Goal: Transaction & Acquisition: Obtain resource

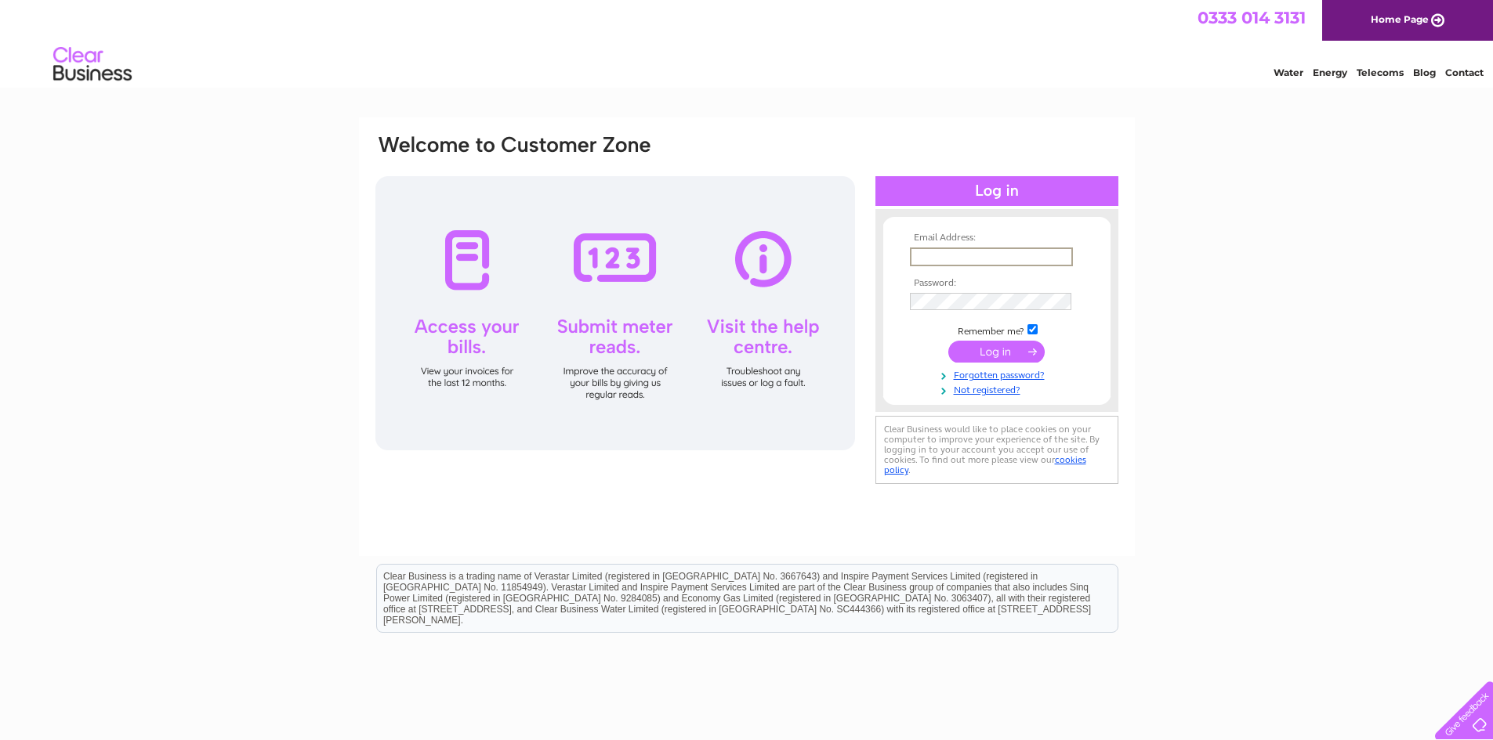
click at [965, 252] on input "text" at bounding box center [991, 257] width 163 height 19
type input "chris@nimbusretail.co.uk"
click at [989, 353] on input "submit" at bounding box center [996, 352] width 96 height 22
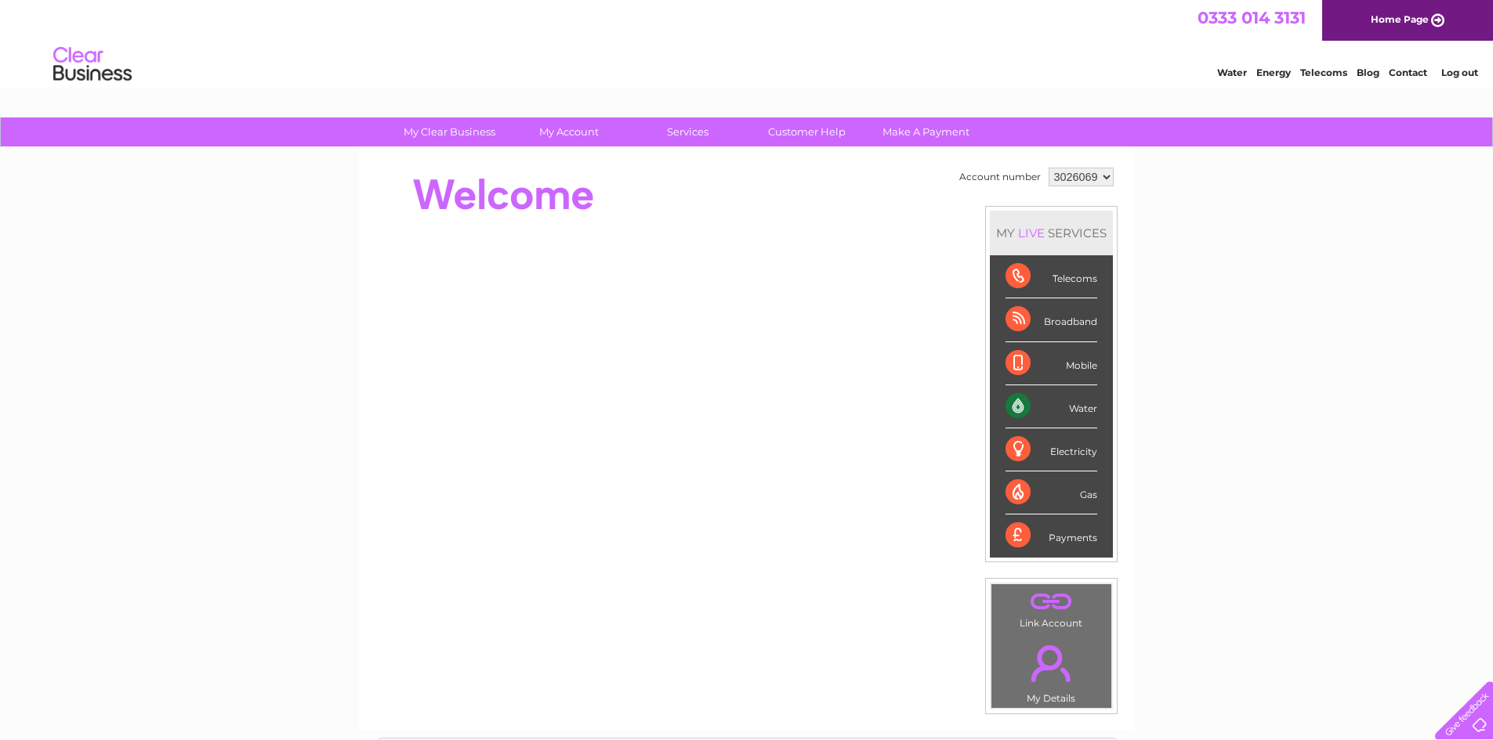
click at [1076, 541] on div "Payments" at bounding box center [1051, 536] width 92 height 42
click at [1059, 541] on div "Payments" at bounding box center [1051, 536] width 92 height 42
click at [1059, 681] on link "." at bounding box center [1051, 663] width 112 height 55
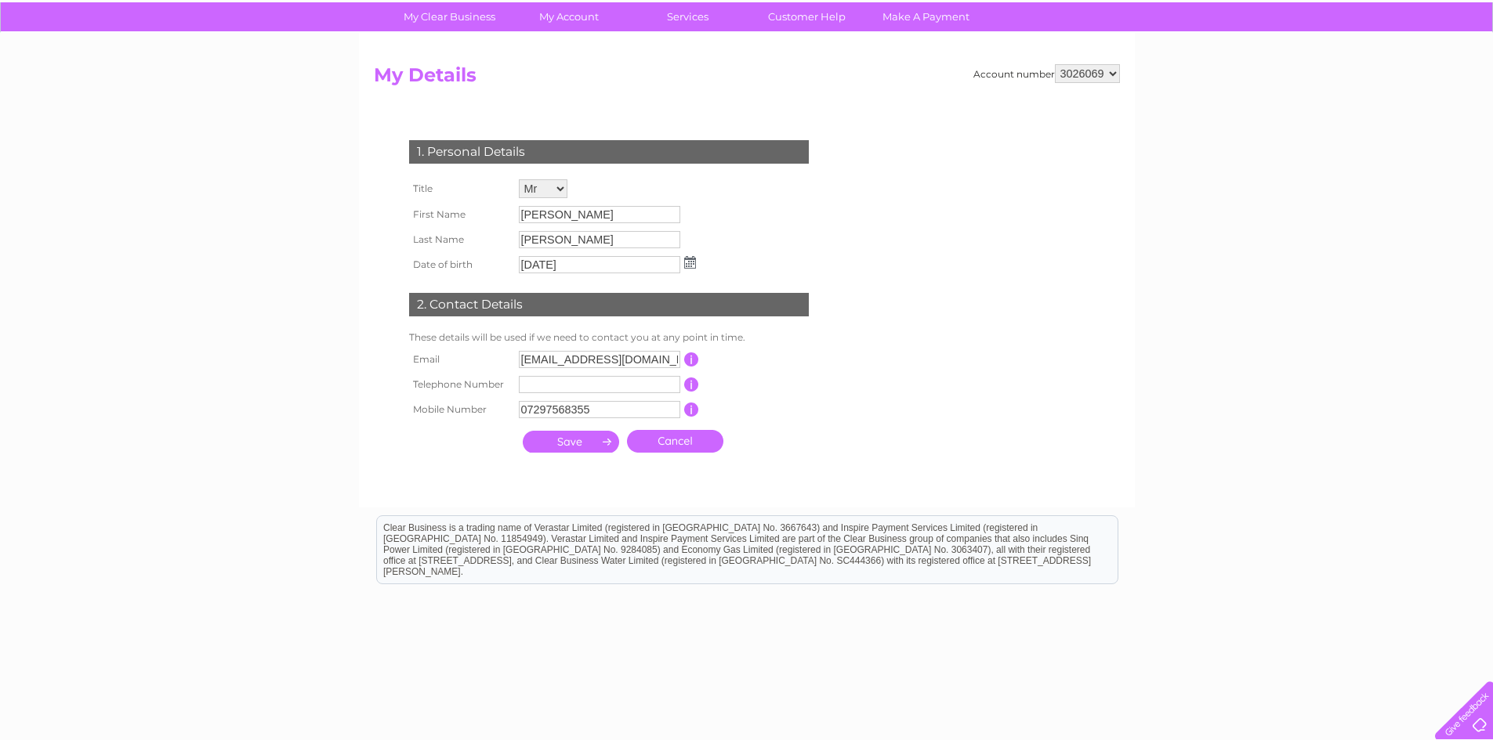
scroll to position [162, 0]
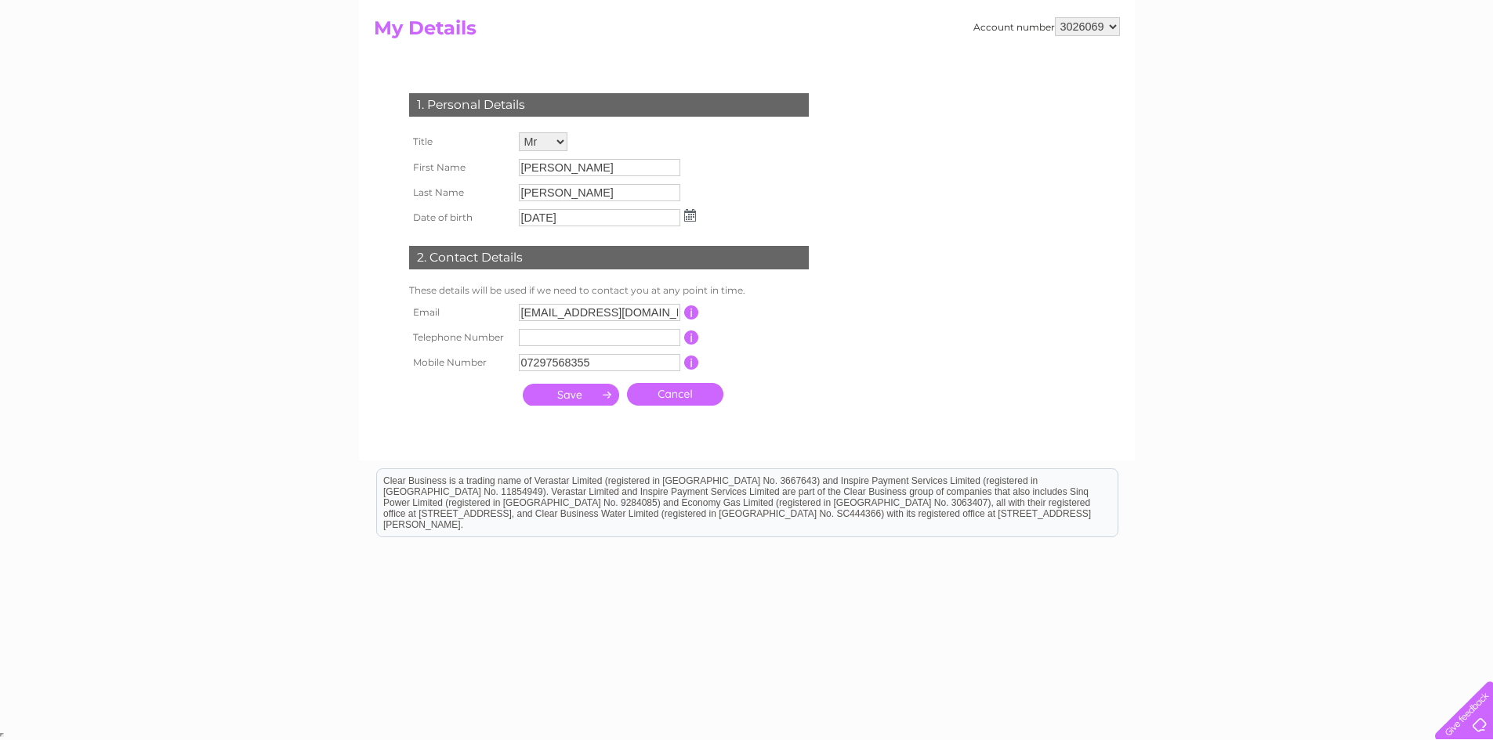
click at [552, 314] on input "admin@nimbus-retail.co.uk" at bounding box center [599, 312] width 161 height 17
type input "invoice@nimbus-retail.co.uk"
click at [747, 332] on td "This should be a valid landline telephone number starting with either 01, 02, 0…" at bounding box center [762, 339] width 125 height 25
click at [606, 396] on input "submit" at bounding box center [571, 395] width 96 height 22
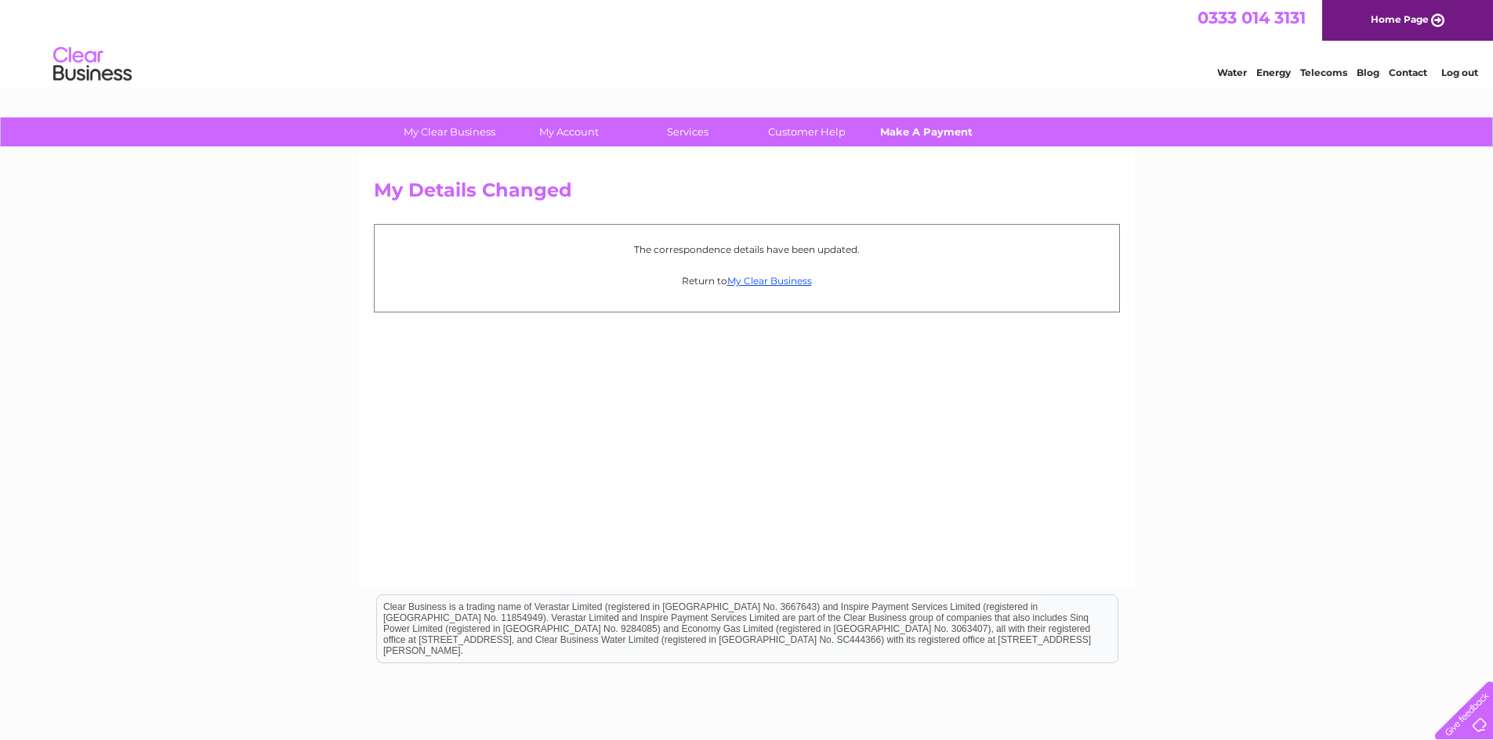
click at [883, 139] on link "Make A Payment" at bounding box center [925, 132] width 129 height 29
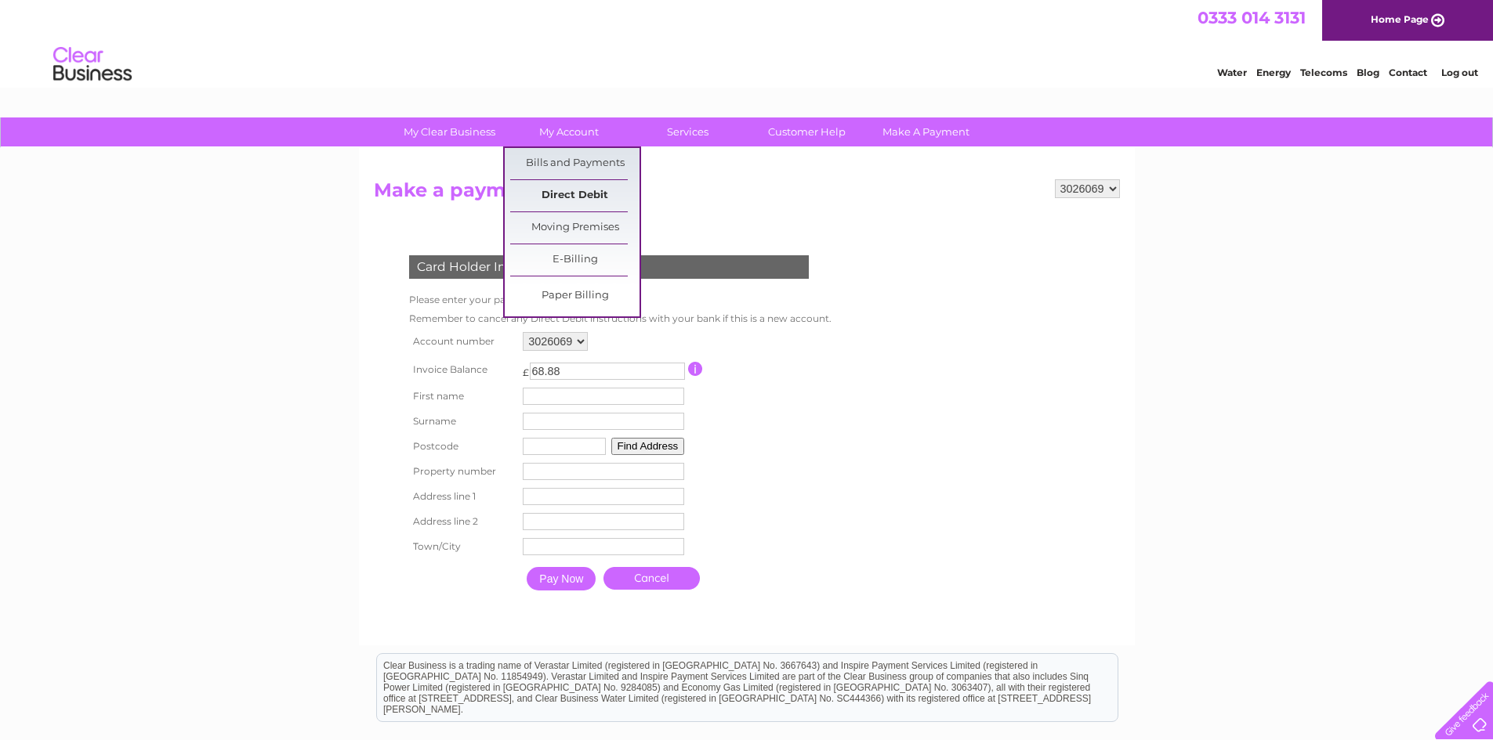
click at [577, 187] on link "Direct Debit" at bounding box center [574, 195] width 129 height 31
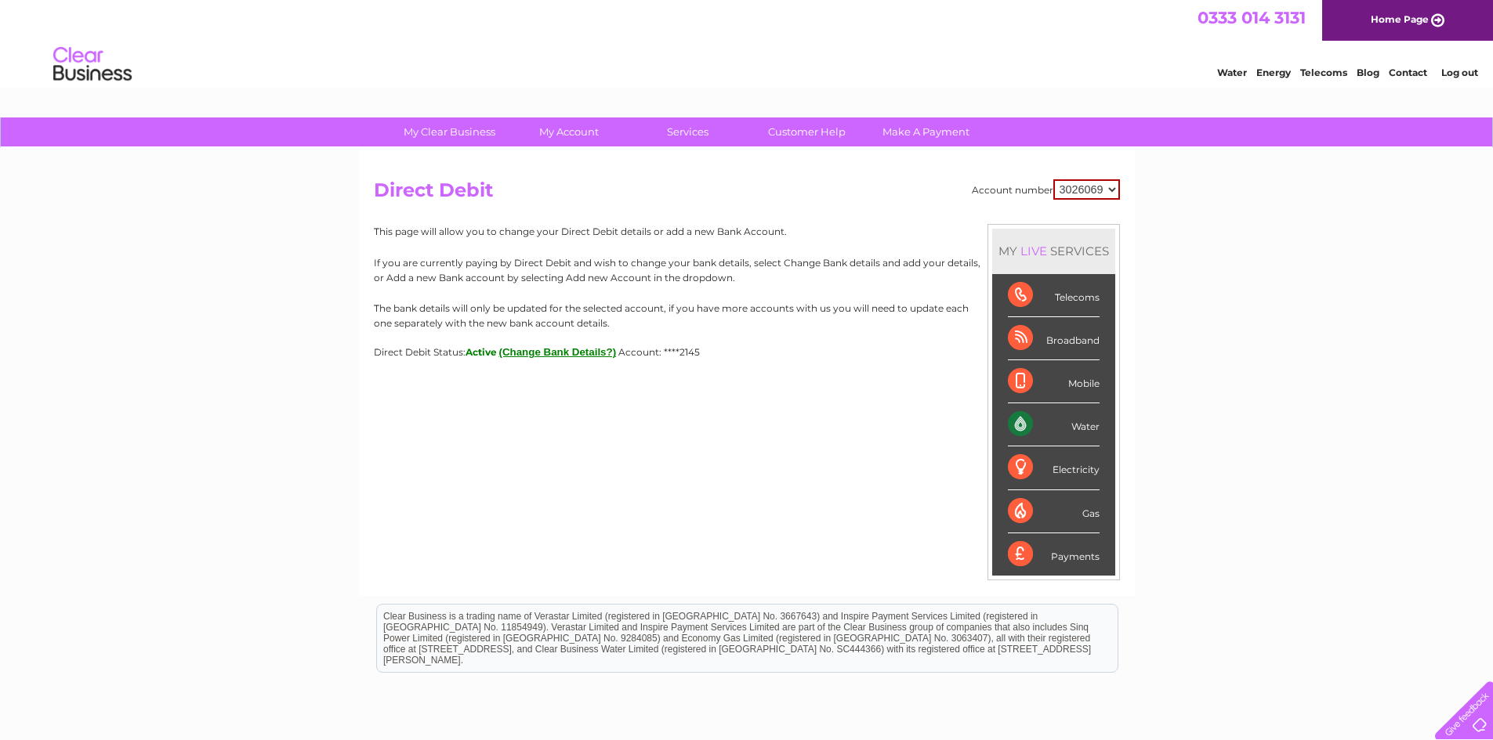
click at [315, 437] on div "My Clear Business Login Details My Details My Preferences Link Account My Accou…" at bounding box center [746, 491] width 1493 height 747
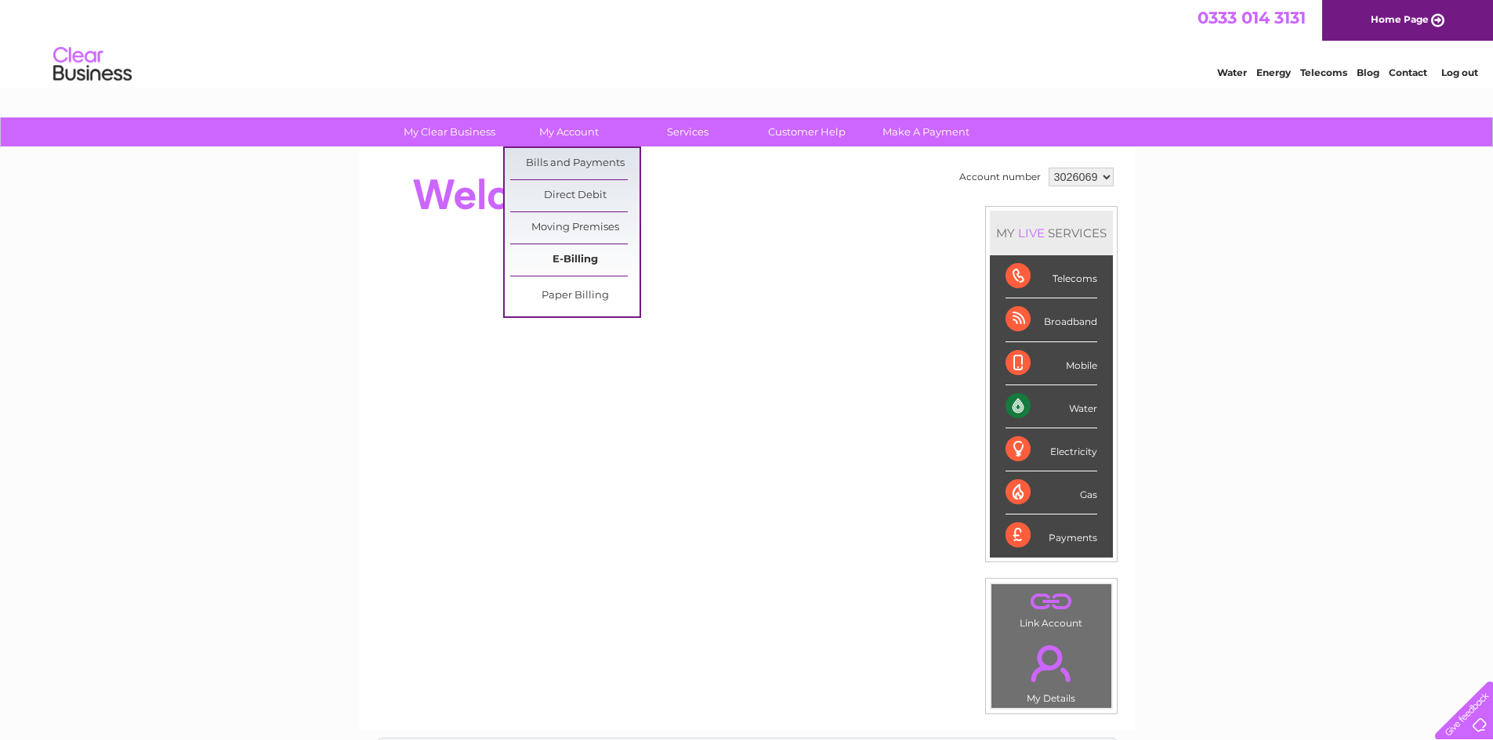
click at [582, 260] on link "E-Billing" at bounding box center [574, 259] width 129 height 31
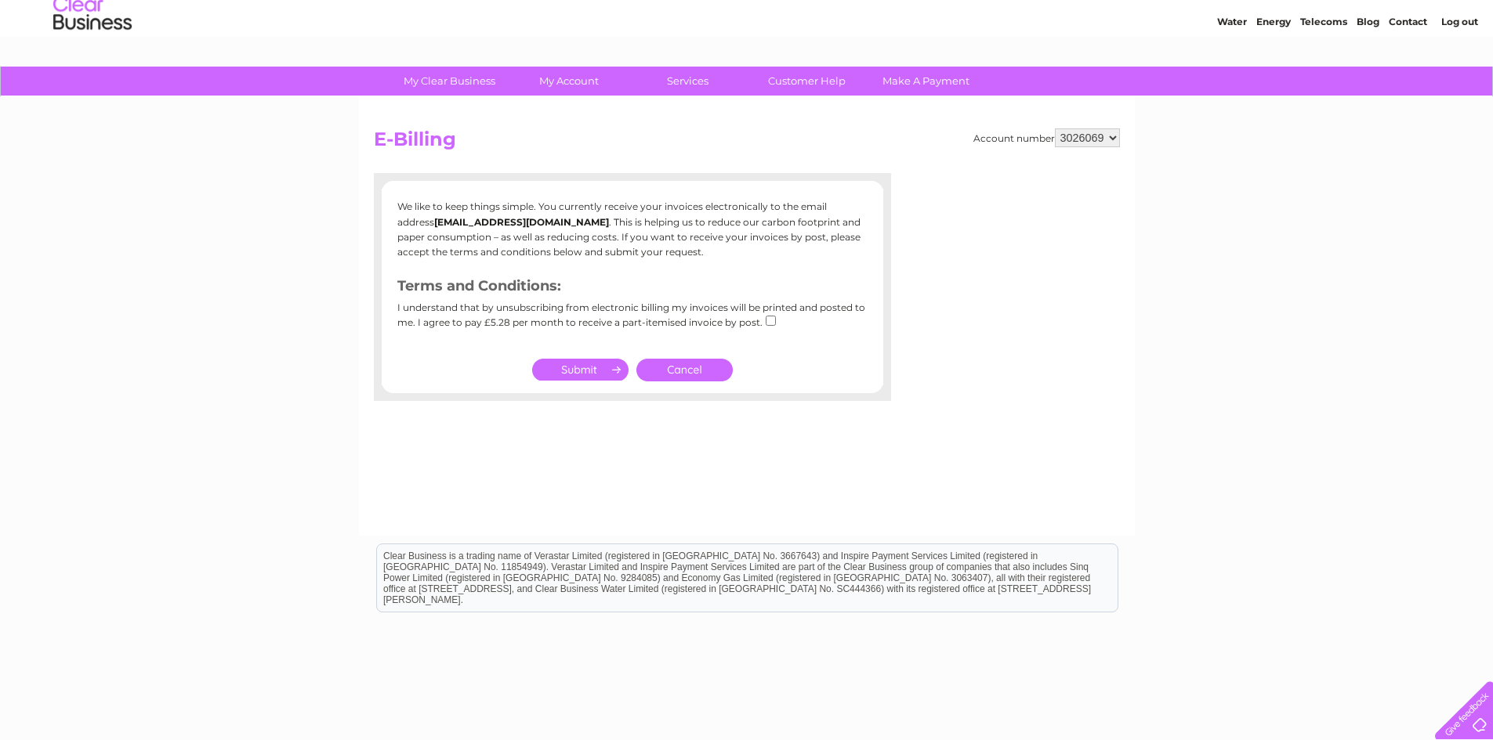
scroll to position [78, 0]
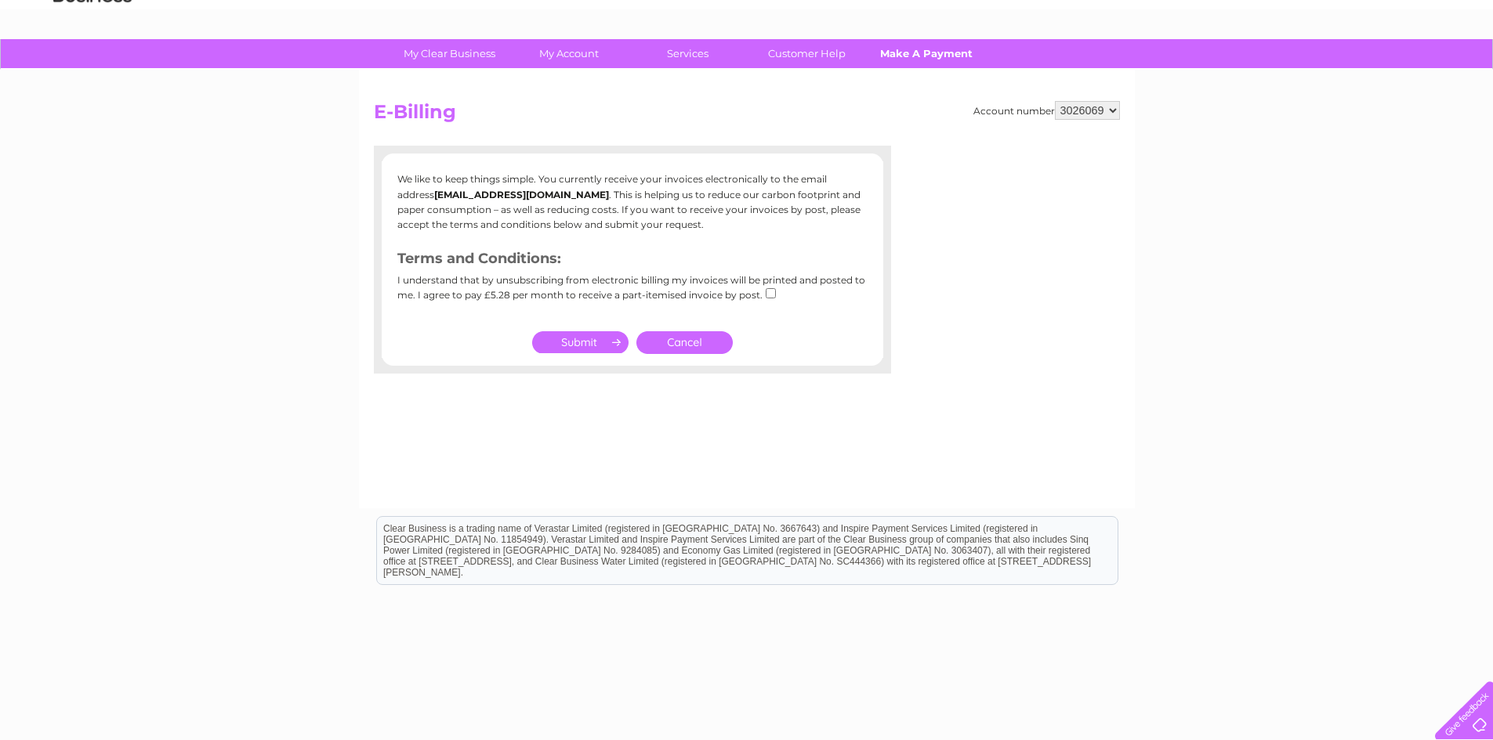
click at [903, 60] on link "Make A Payment" at bounding box center [925, 53] width 129 height 29
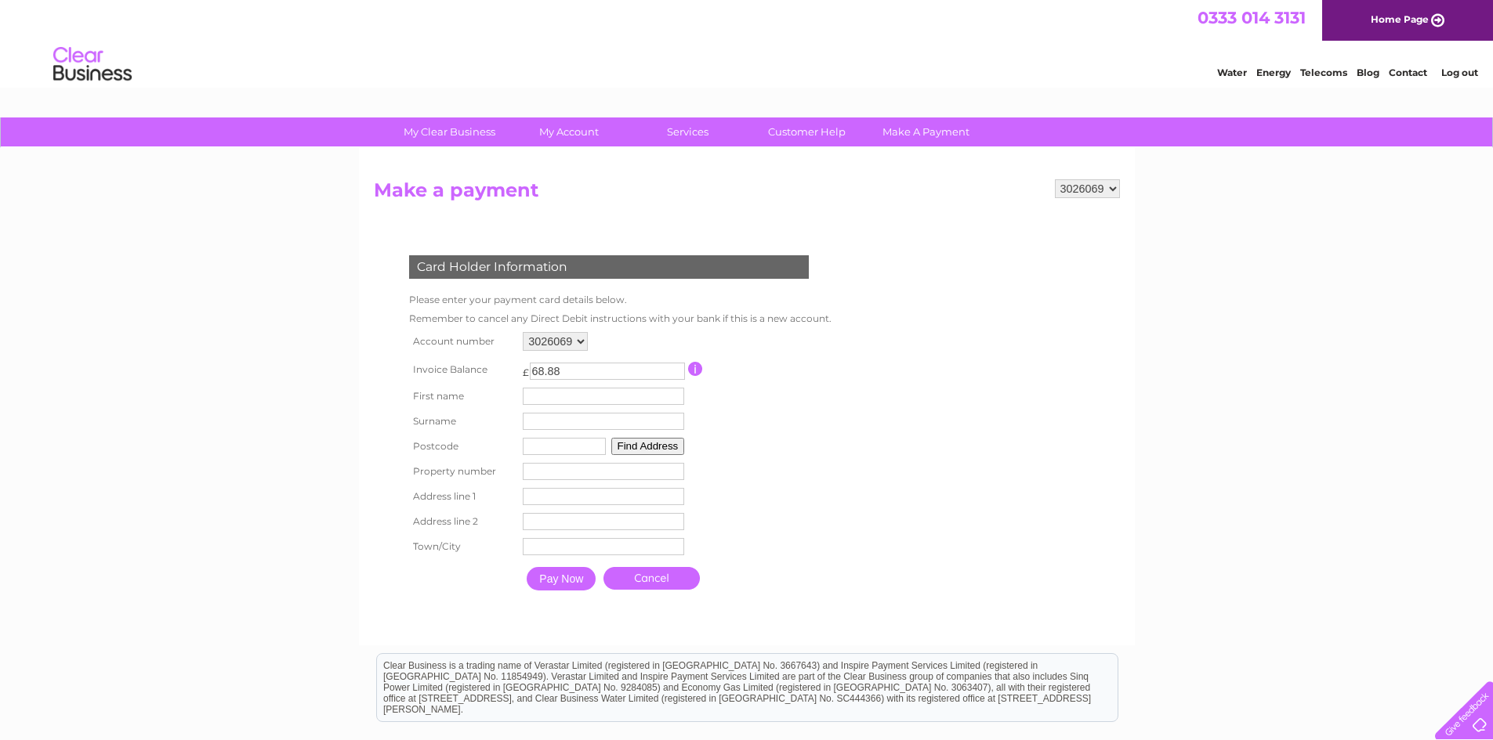
click at [1099, 188] on select "3026069" at bounding box center [1087, 188] width 65 height 19
click at [1101, 188] on select "3026069" at bounding box center [1087, 188] width 65 height 19
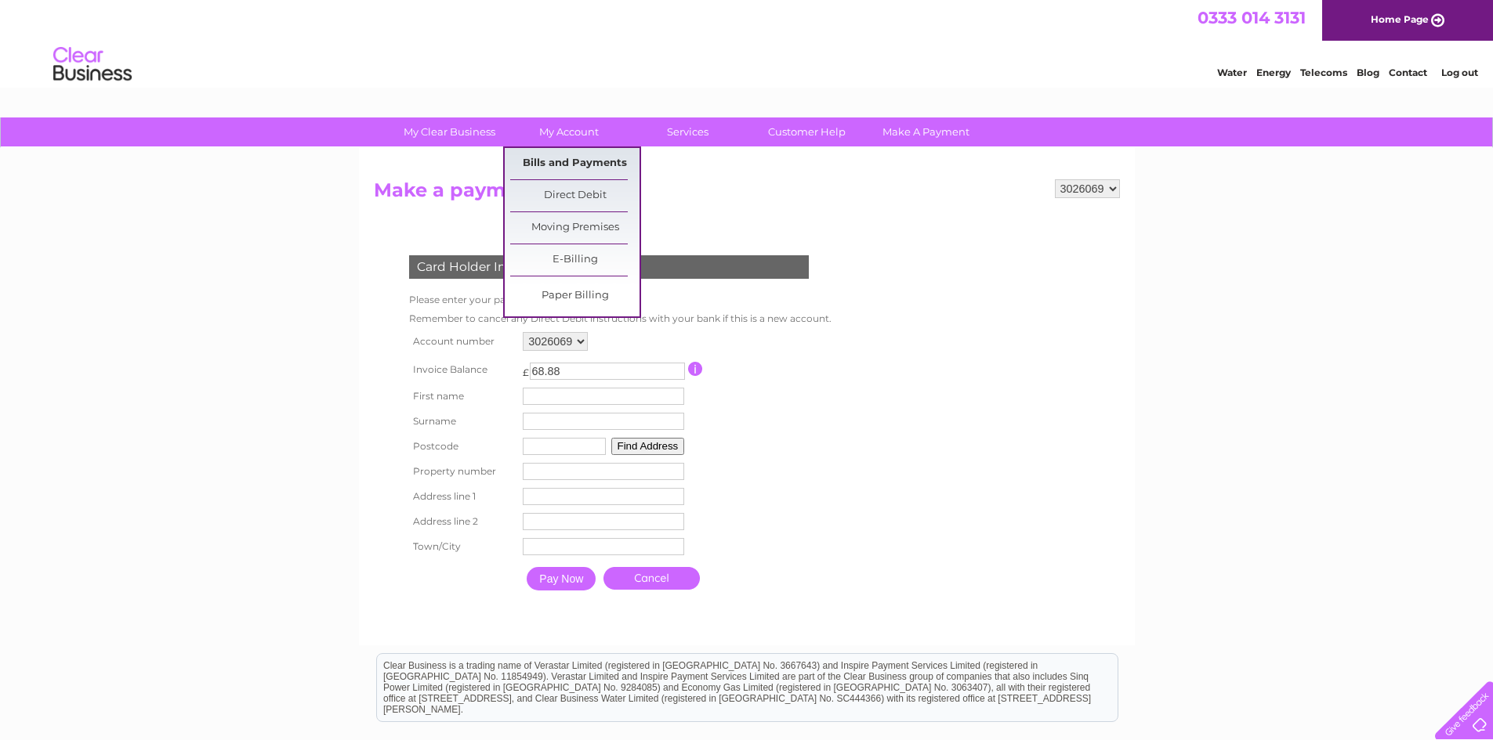
click at [559, 157] on link "Bills and Payments" at bounding box center [574, 163] width 129 height 31
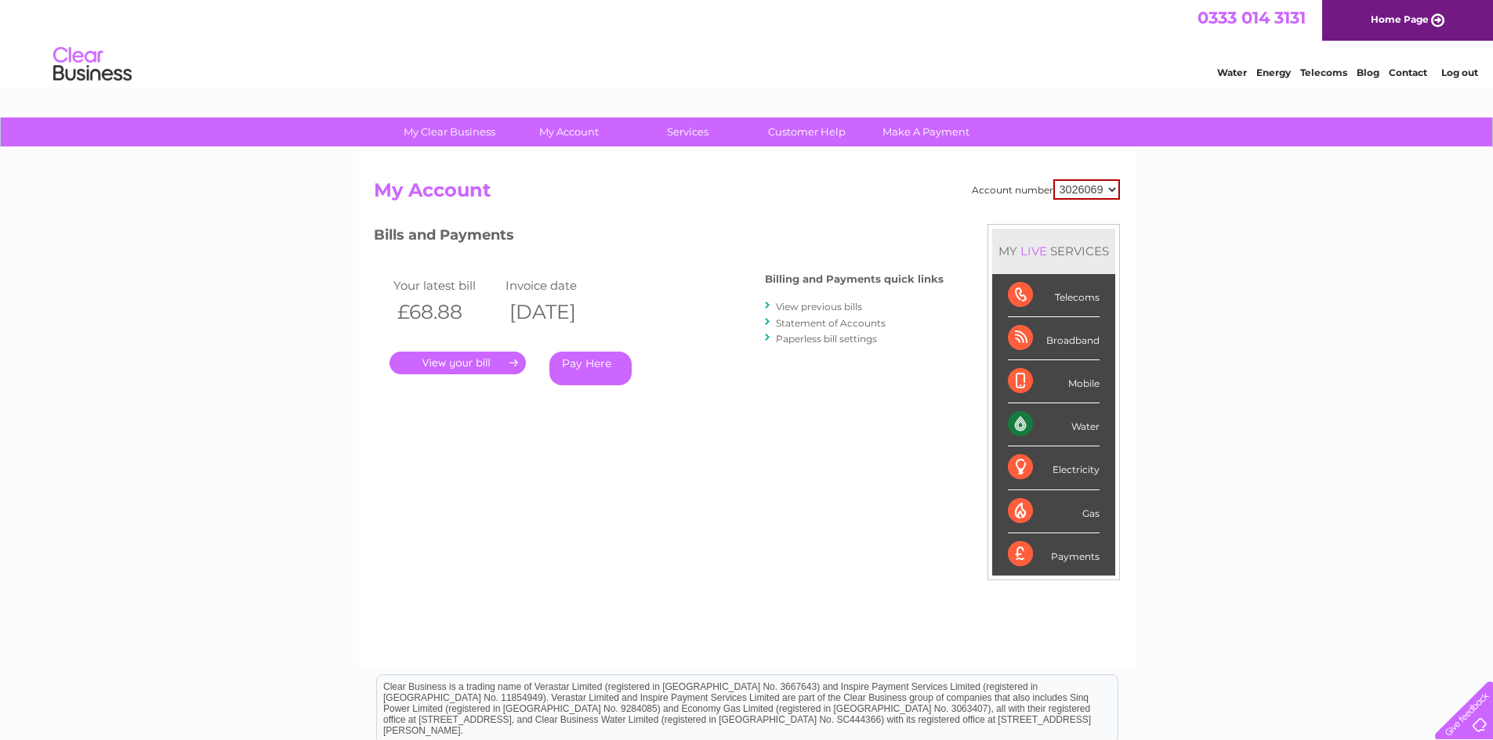
drag, startPoint x: 0, startPoint y: 0, endPoint x: 541, endPoint y: 158, distance: 564.1
click at [541, 158] on div "Account number 3026069 My Account MY LIVE SERVICES Telecoms Broadband Mobile Wa…" at bounding box center [747, 407] width 776 height 519
click at [521, 362] on link "." at bounding box center [457, 363] width 136 height 23
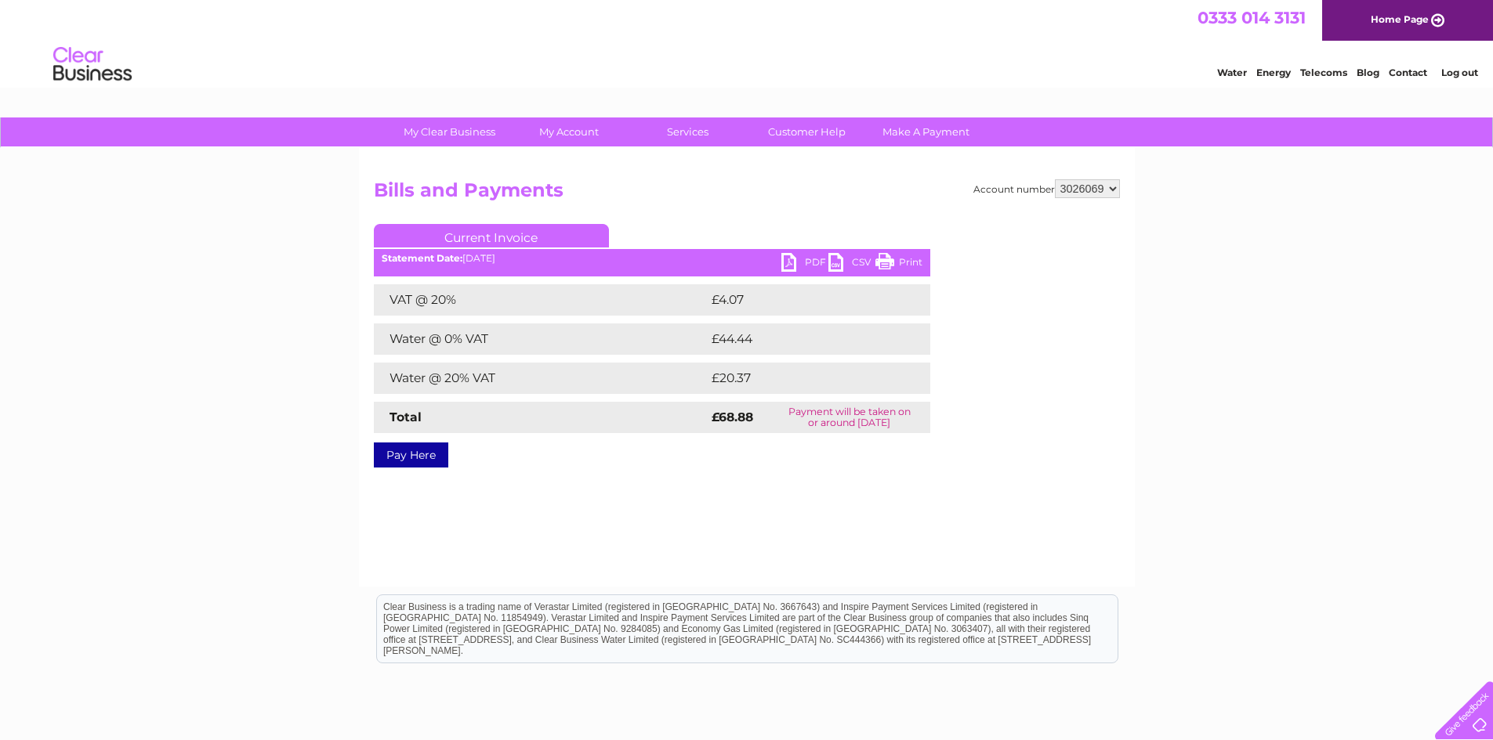
click at [810, 262] on link "PDF" at bounding box center [804, 264] width 47 height 23
